Goal: Task Accomplishment & Management: Complete application form

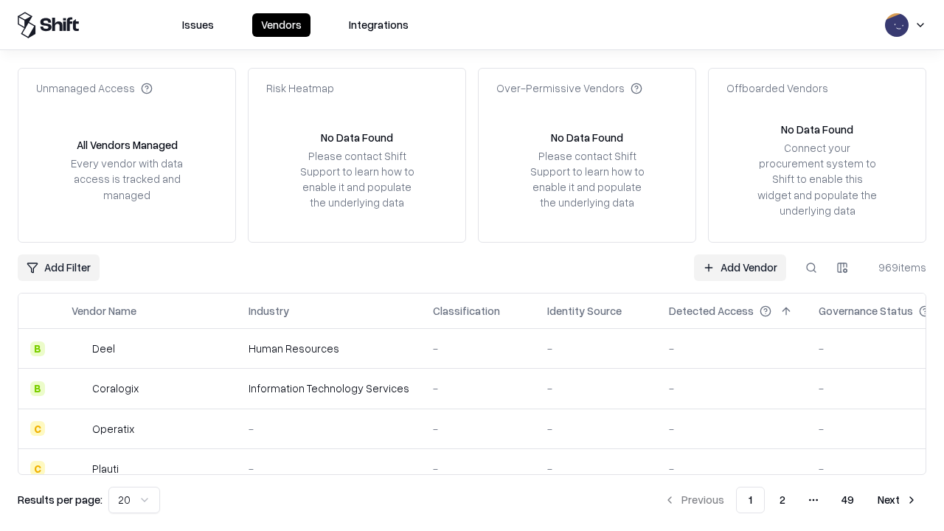
click at [740, 267] on link "Add Vendor" at bounding box center [740, 268] width 92 height 27
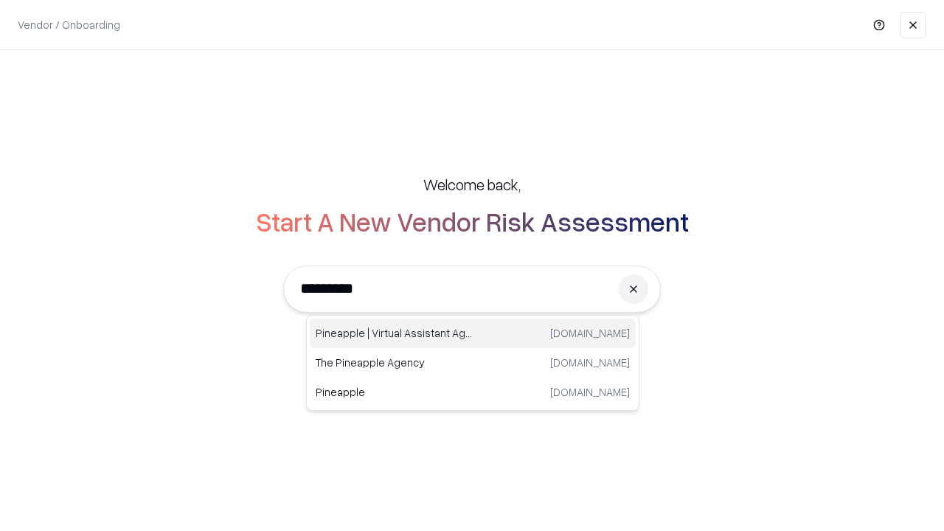
click at [473, 333] on div "Pineapple | Virtual Assistant Agency trypineapple.com" at bounding box center [473, 334] width 326 height 30
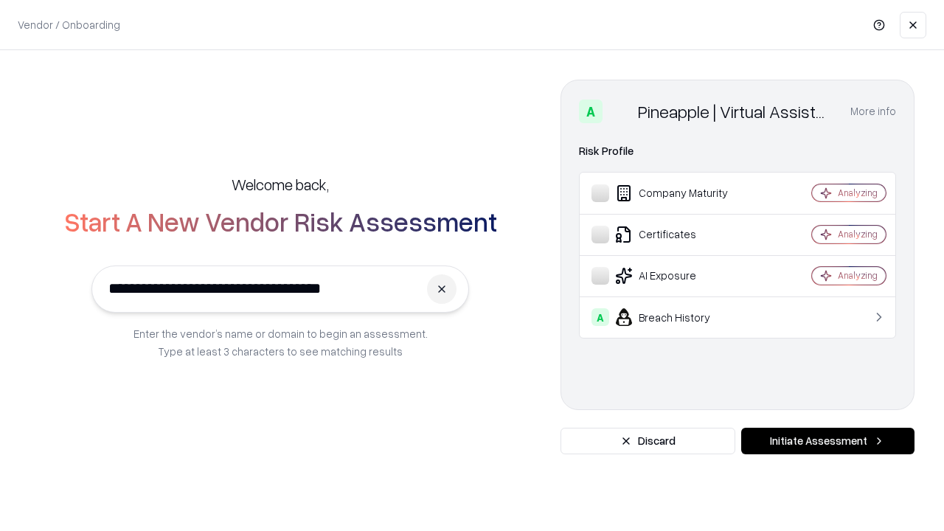
type input "**********"
click at [828, 441] on button "Initiate Assessment" at bounding box center [827, 441] width 173 height 27
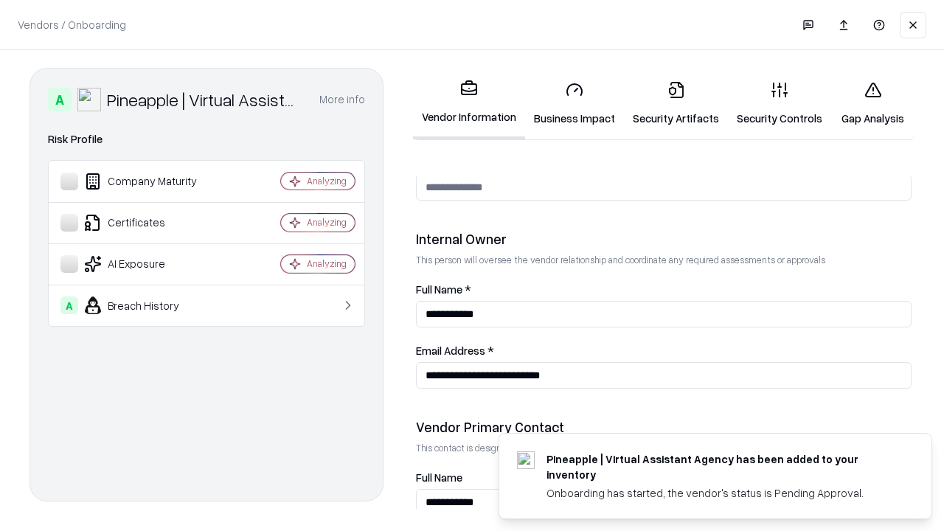
scroll to position [764, 0]
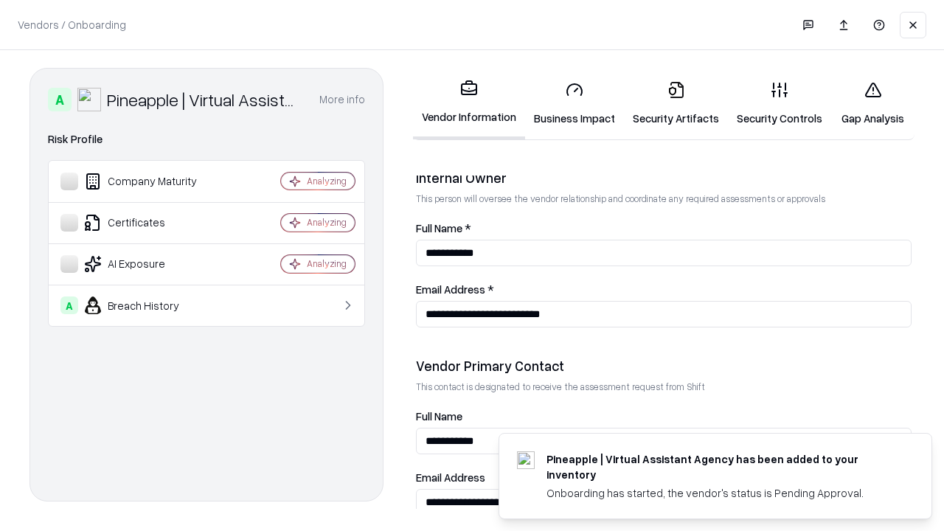
click at [575, 103] on link "Business Impact" at bounding box center [574, 103] width 99 height 69
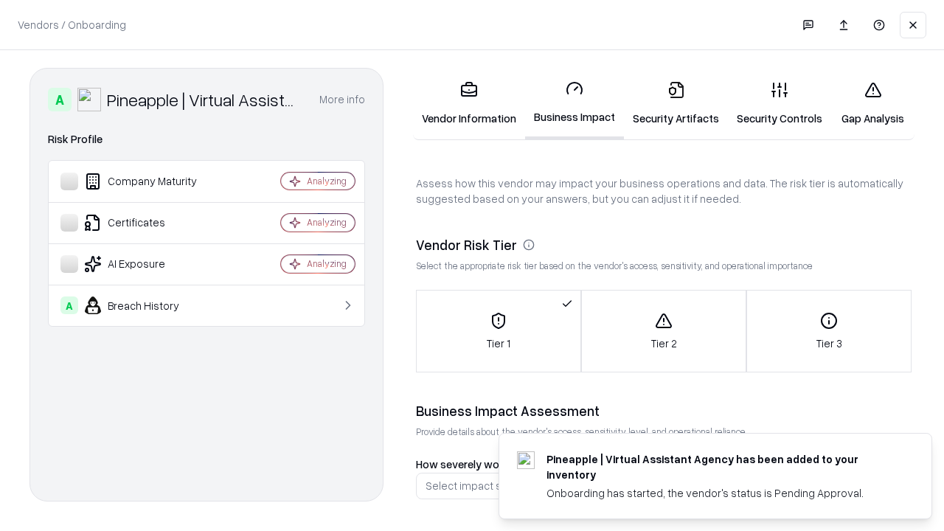
click at [676, 103] on link "Security Artifacts" at bounding box center [676, 103] width 104 height 69
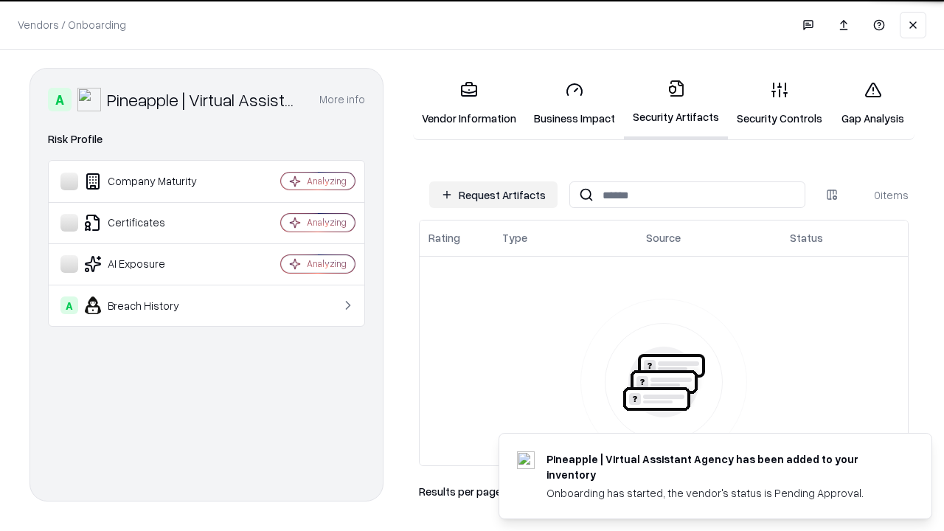
click at [494, 195] on button "Request Artifacts" at bounding box center [493, 194] width 128 height 27
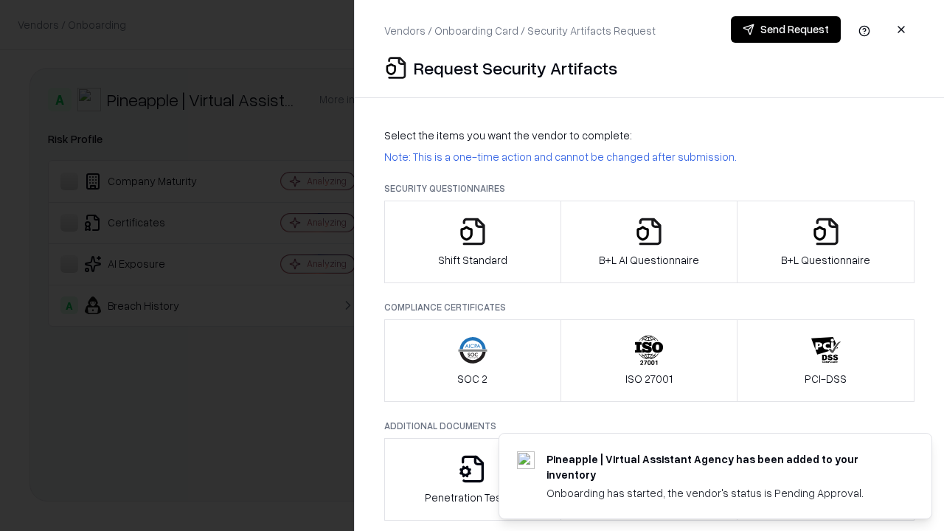
click at [472, 242] on icon "button" at bounding box center [473, 232] width 30 height 30
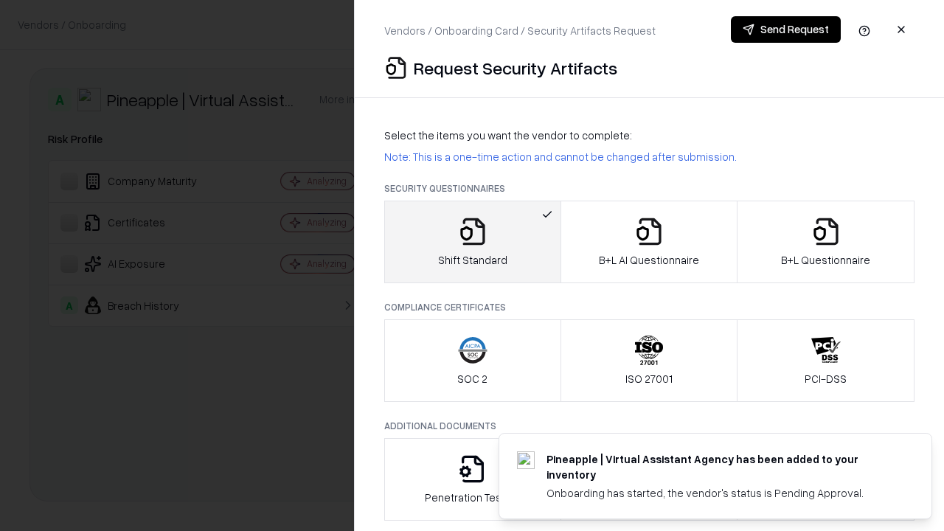
click at [786, 30] on button "Send Request" at bounding box center [786, 29] width 110 height 27
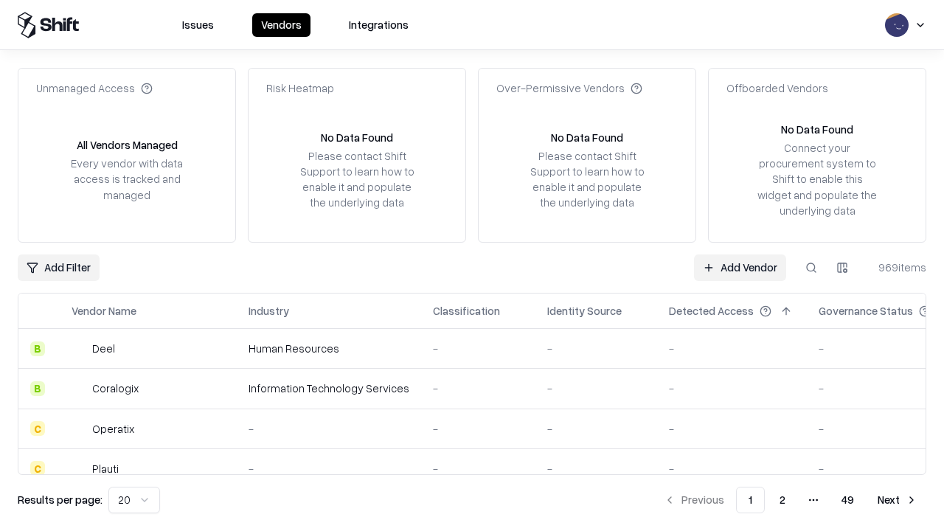
click at [811, 267] on button at bounding box center [811, 268] width 27 height 27
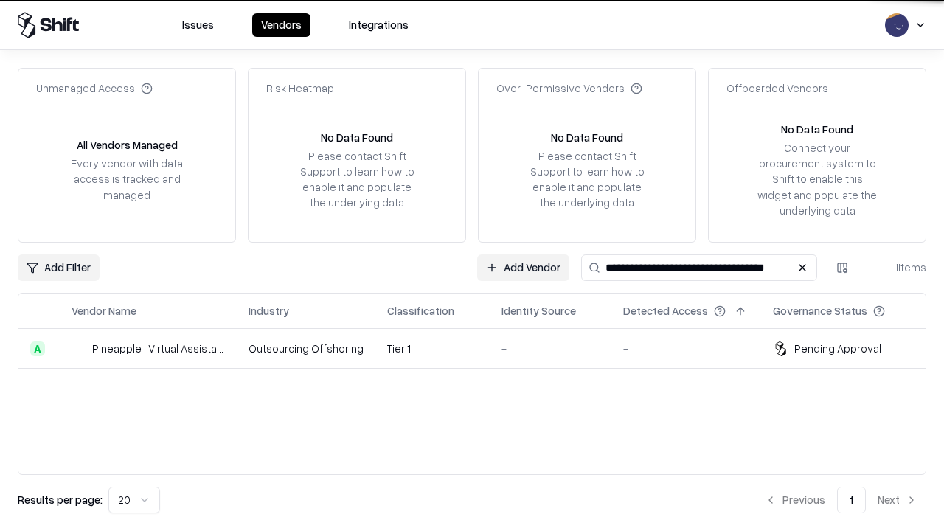
type input "**********"
click at [481, 348] on td "Tier 1" at bounding box center [432, 349] width 114 height 40
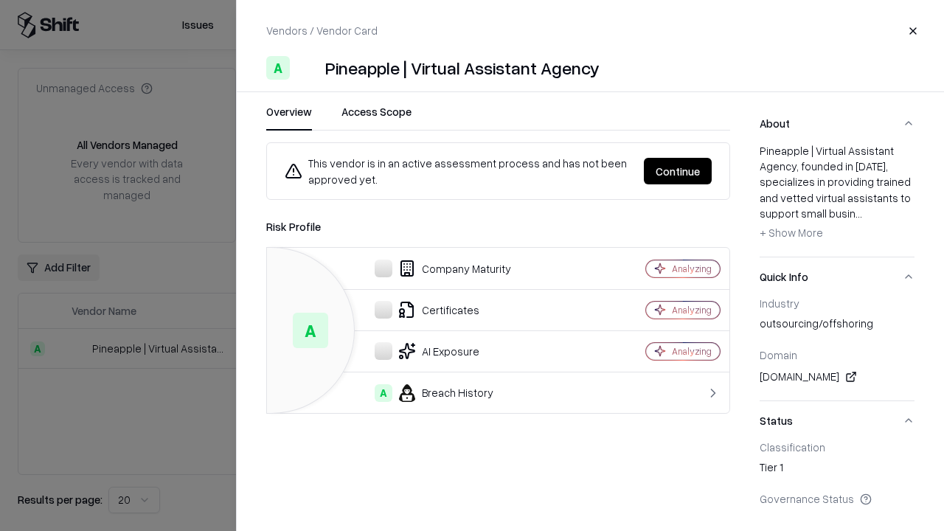
click at [678, 171] on button "Continue" at bounding box center [678, 171] width 68 height 27
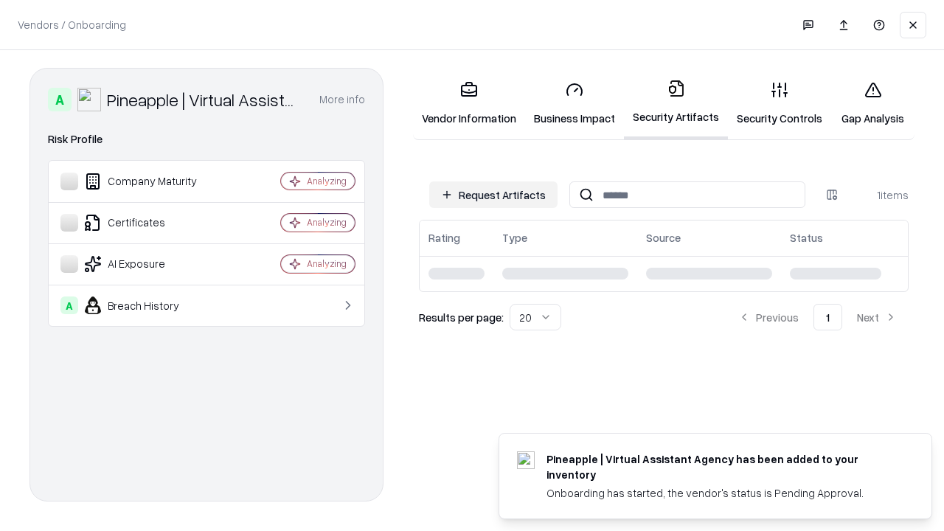
click at [873, 103] on link "Gap Analysis" at bounding box center [872, 103] width 83 height 69
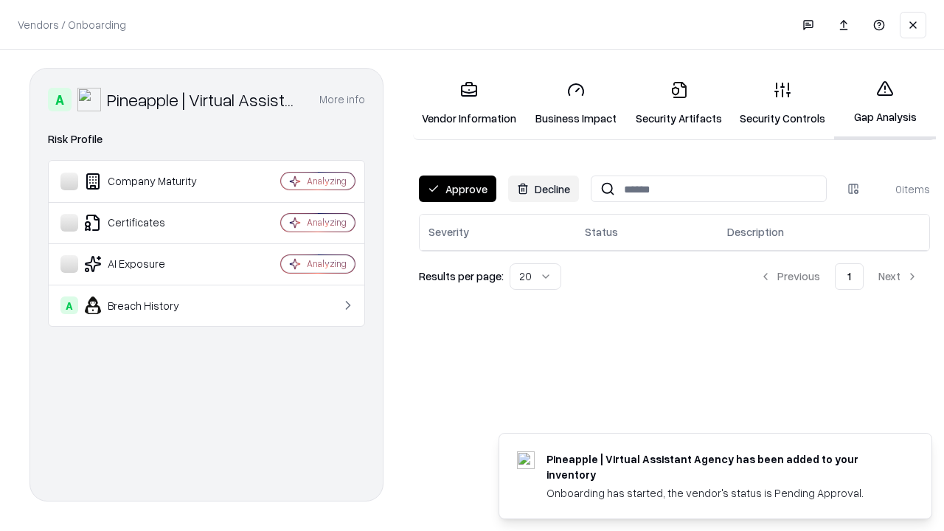
click at [457, 189] on button "Approve" at bounding box center [457, 189] width 77 height 27
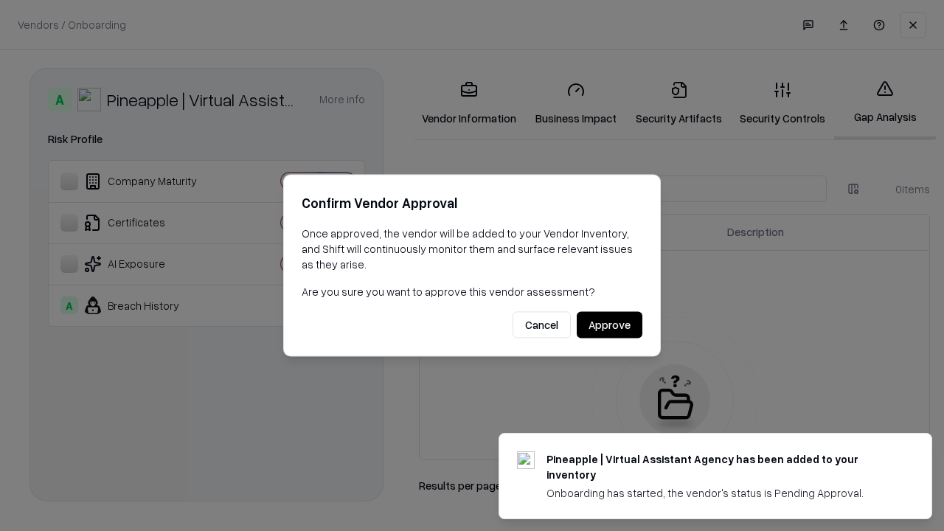
click at [609, 325] on button "Approve" at bounding box center [610, 325] width 66 height 27
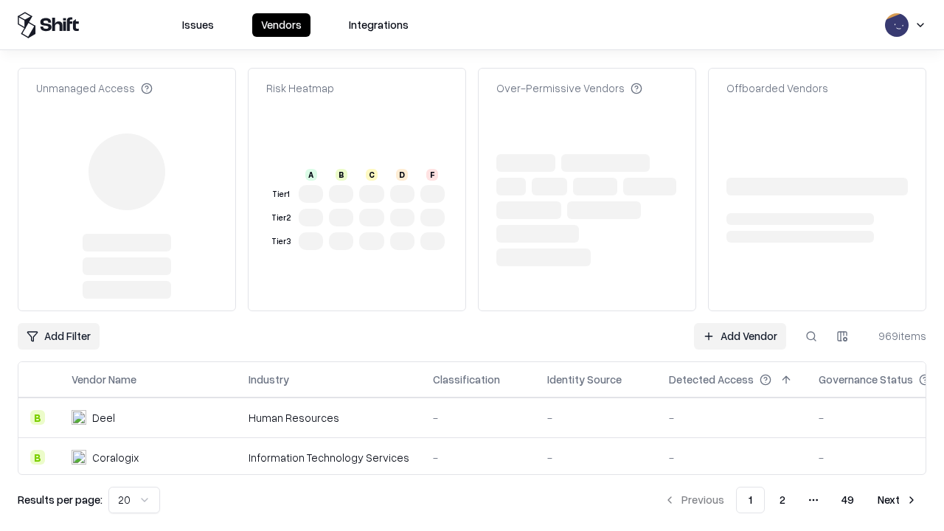
type input "**********"
click at [740, 336] on link "Add Vendor" at bounding box center [740, 336] width 92 height 27
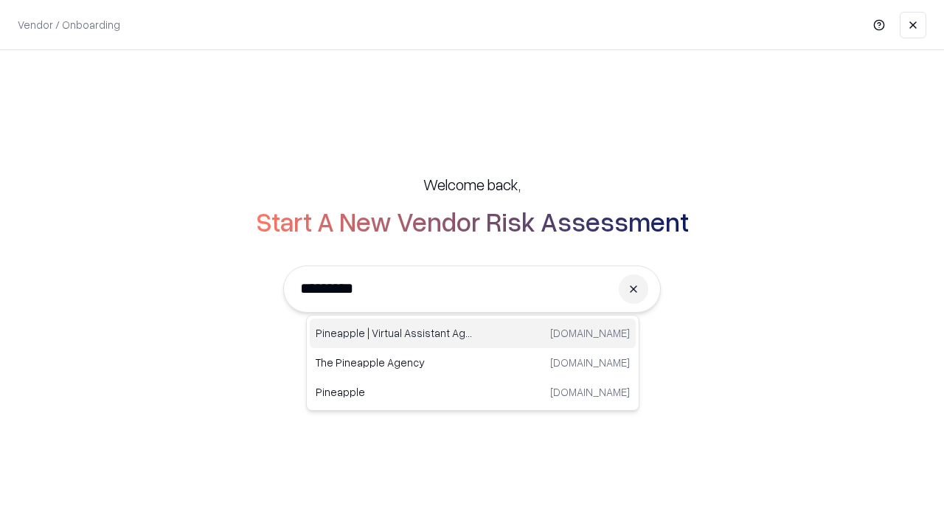
click at [473, 333] on div "Pineapple | Virtual Assistant Agency trypineapple.com" at bounding box center [473, 334] width 326 height 30
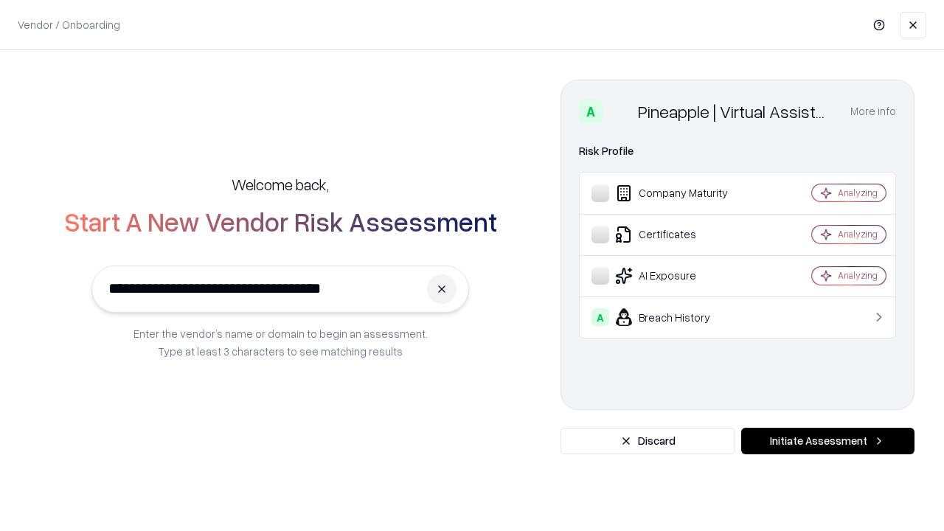
type input "**********"
click at [828, 441] on button "Initiate Assessment" at bounding box center [827, 441] width 173 height 27
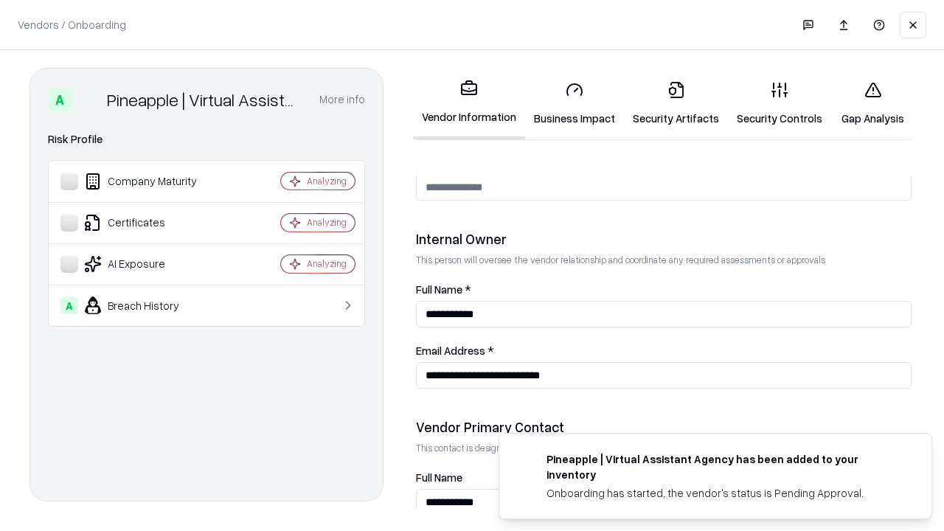
scroll to position [764, 0]
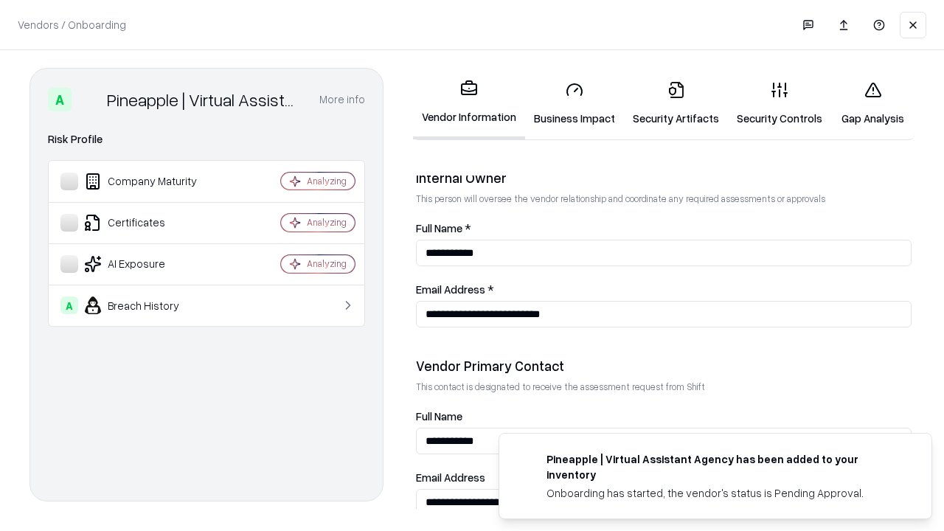
click at [873, 103] on link "Gap Analysis" at bounding box center [872, 103] width 83 height 69
